Goal: Task Accomplishment & Management: Manage account settings

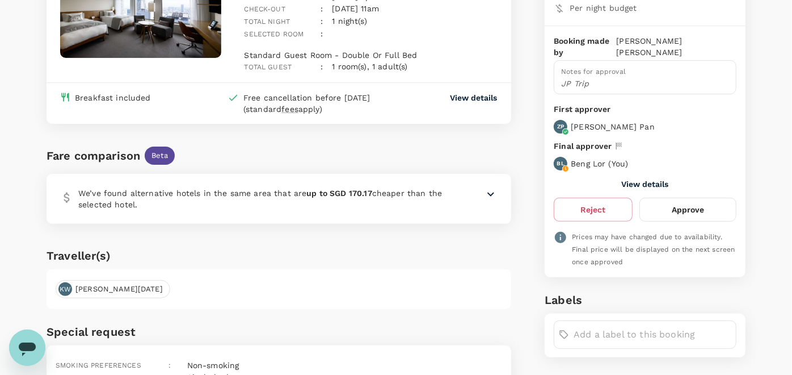
scroll to position [126, 0]
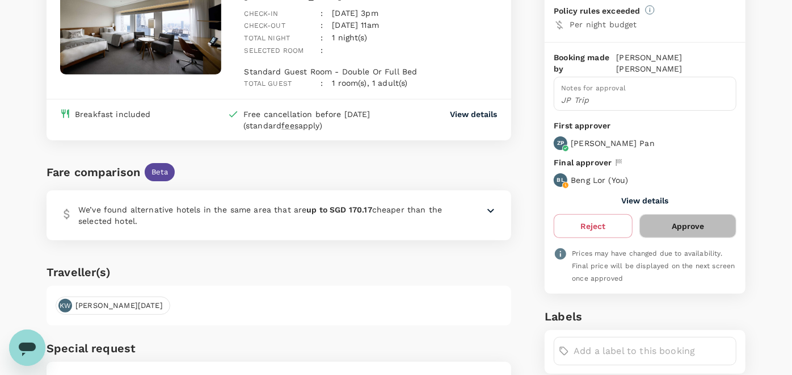
click at [689, 214] on button "Approve" at bounding box center [687, 226] width 97 height 24
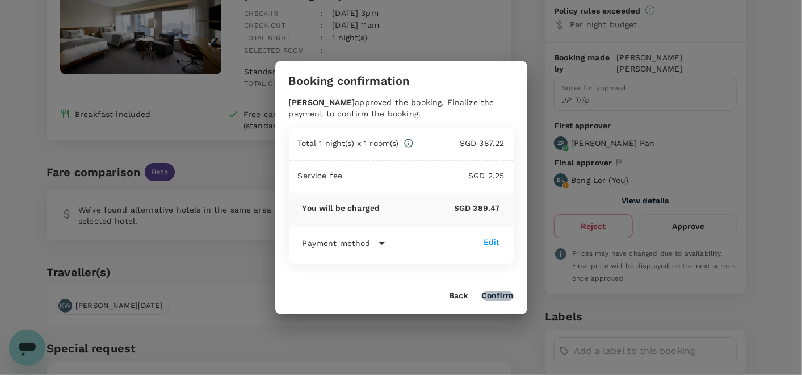
click at [503, 294] on button "Confirm" at bounding box center [498, 295] width 32 height 9
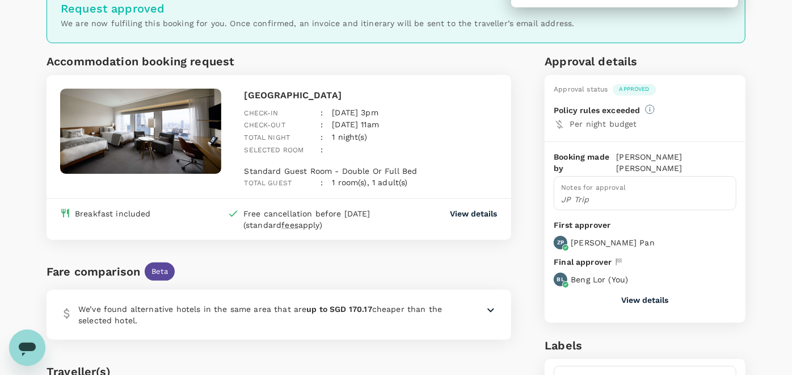
scroll to position [0, 0]
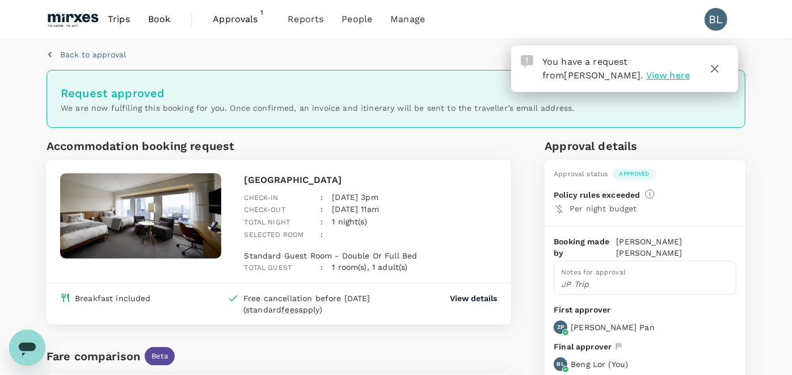
click at [646, 74] on span "View here" at bounding box center [668, 75] width 44 height 11
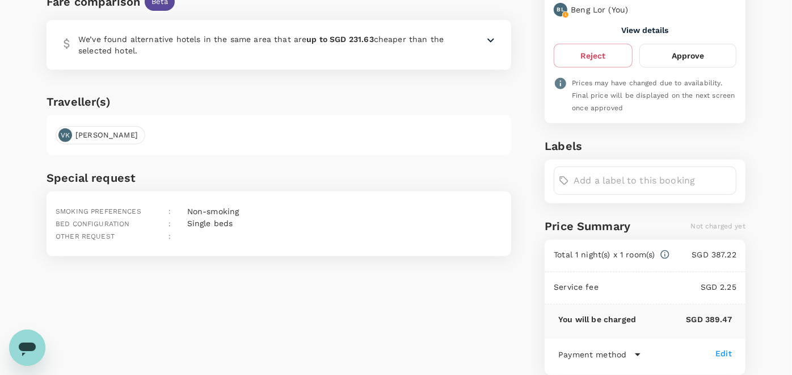
scroll to position [315, 0]
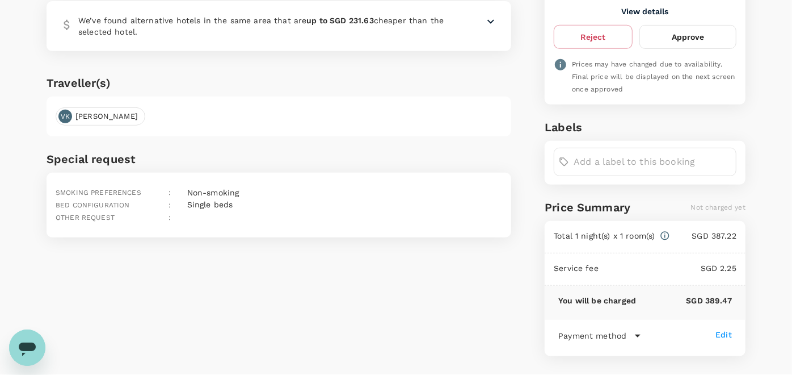
click at [707, 26] on button "Approve" at bounding box center [687, 37] width 97 height 24
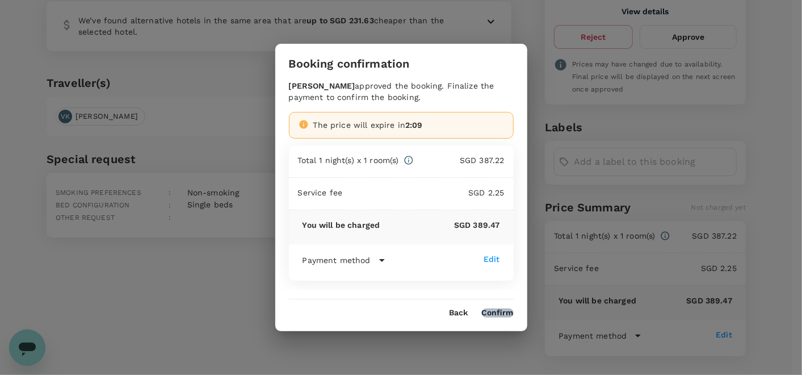
click at [502, 311] on button "Confirm" at bounding box center [498, 312] width 32 height 9
